Goal: Information Seeking & Learning: Learn about a topic

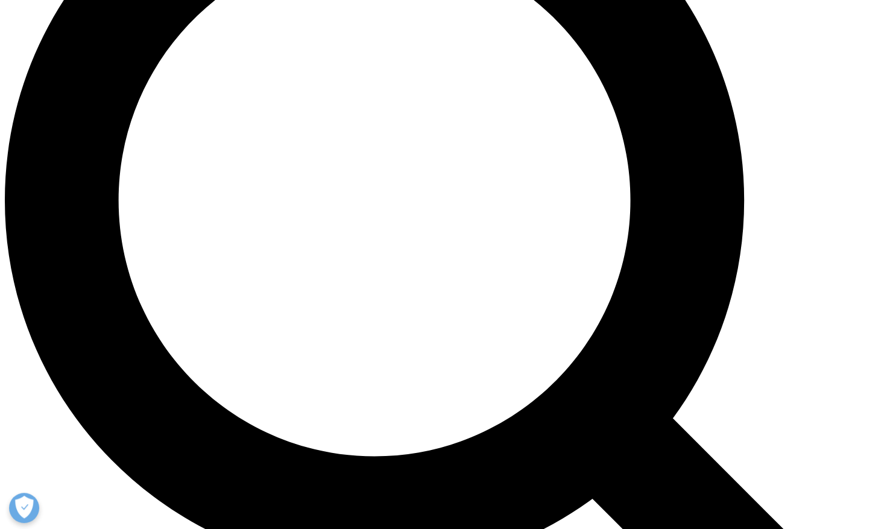
scroll to position [1074, 0]
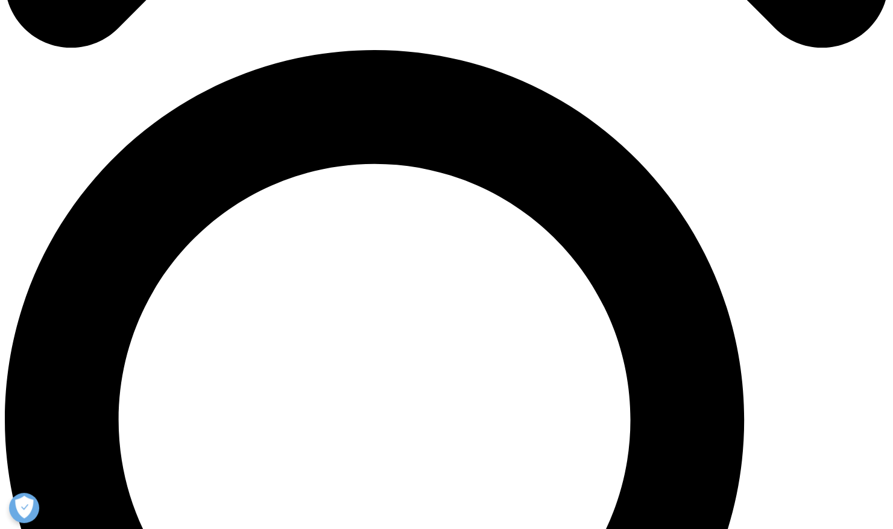
scroll to position [845, 0]
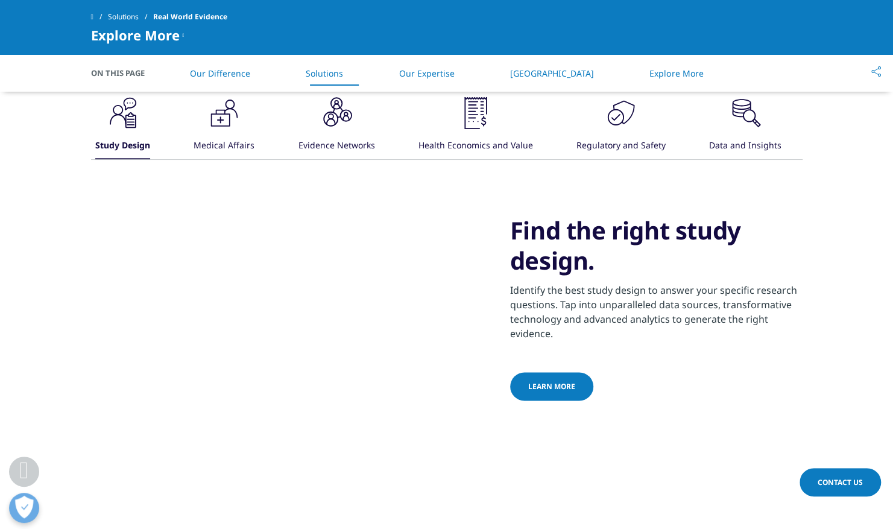
click at [141, 131] on icon ".cls-1{fill:#231f20;}" at bounding box center [123, 113] width 36 height 36
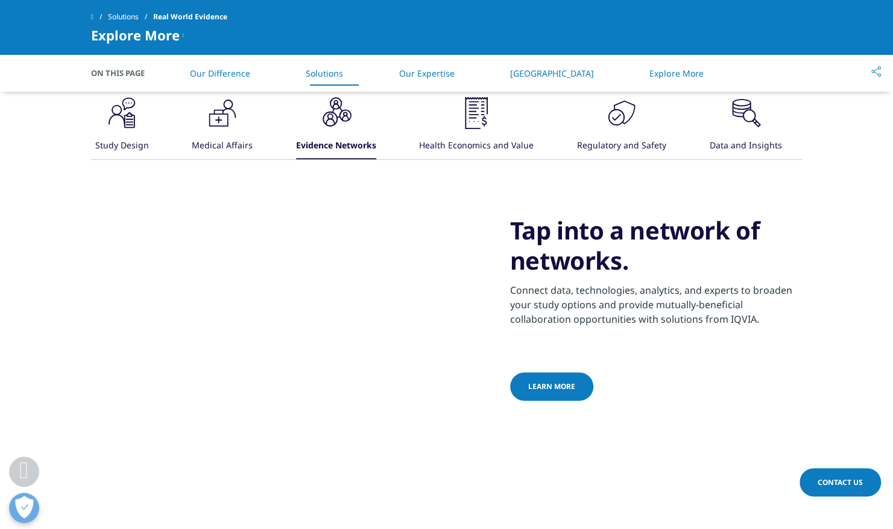
scroll to position [909, 0]
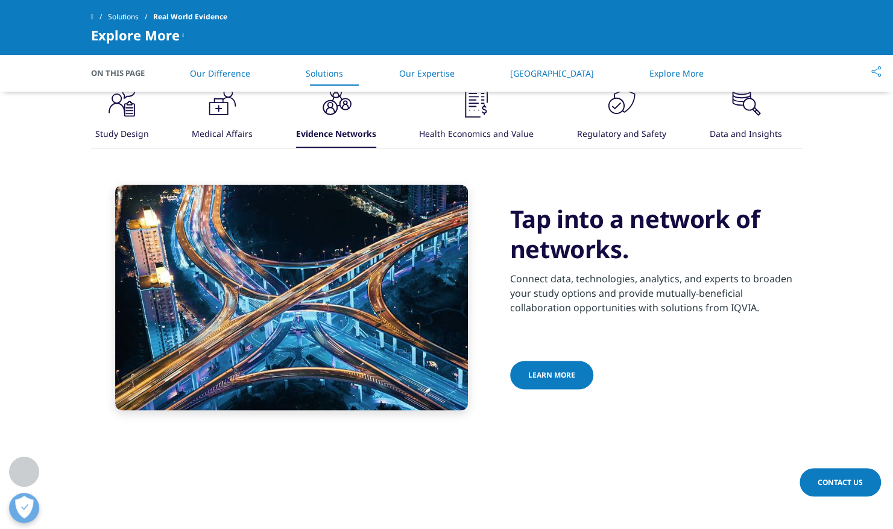
click at [597, 375] on div at bounding box center [600, 374] width 6 height 2
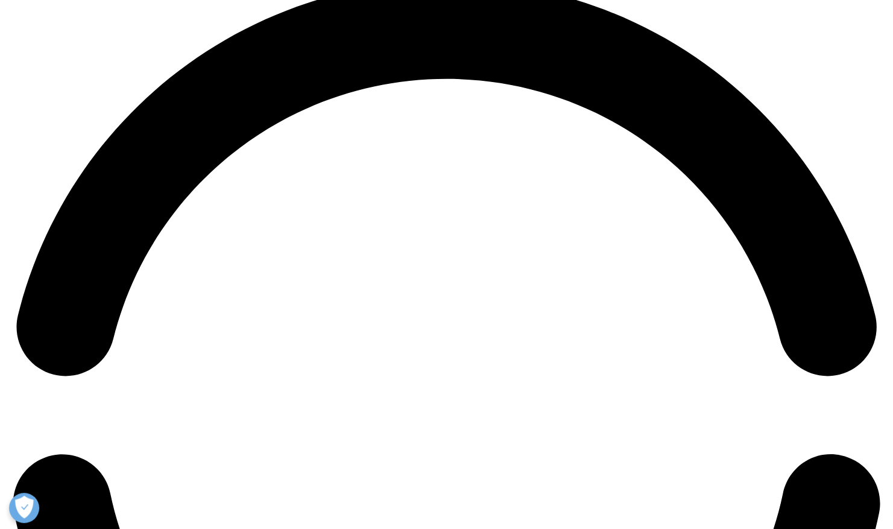
scroll to position [1809, 0]
